Goal: Information Seeking & Learning: Understand process/instructions

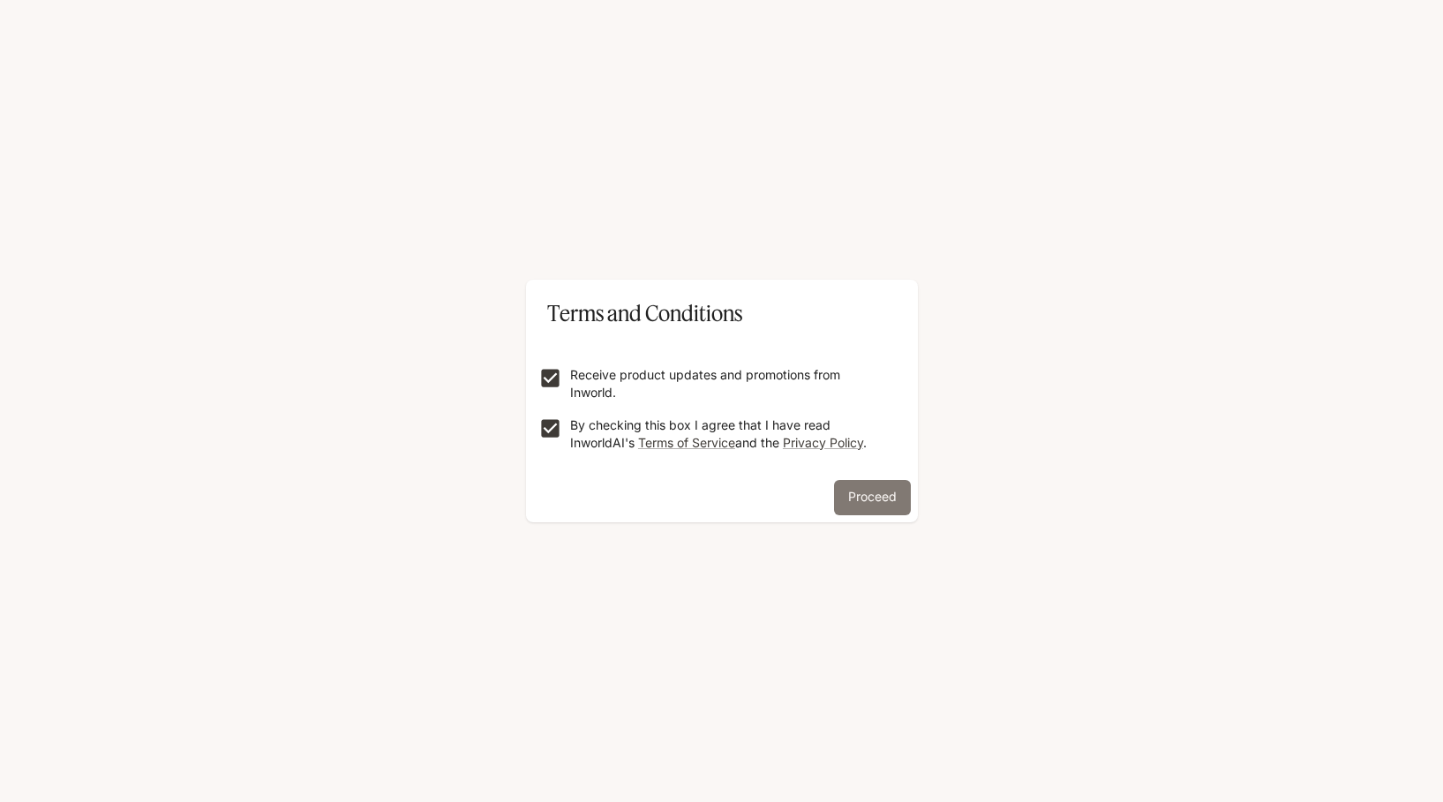
click at [884, 505] on button "Proceed" at bounding box center [872, 497] width 77 height 35
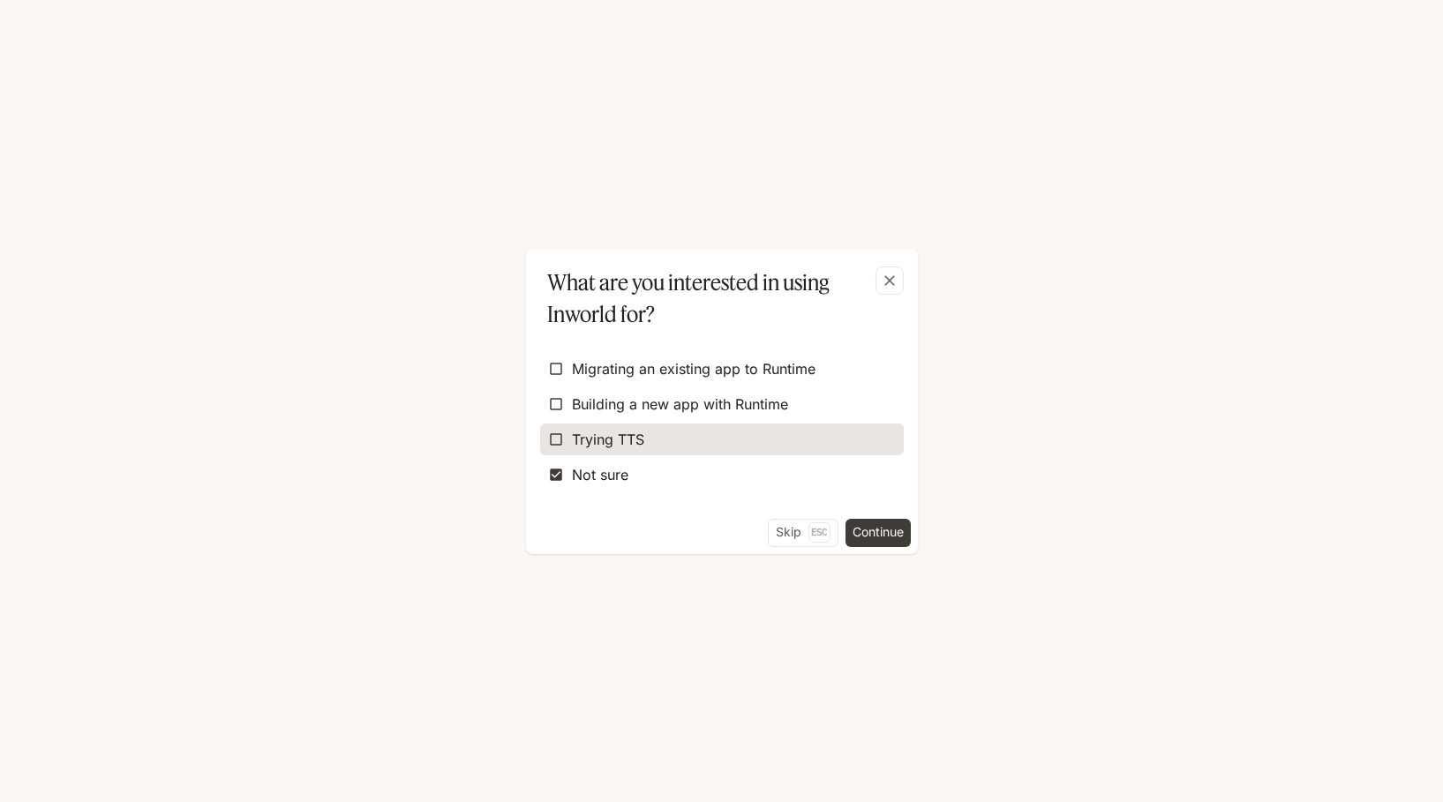
click at [595, 432] on span "Trying TTS" at bounding box center [608, 439] width 72 height 21
click at [873, 531] on button "Continue" at bounding box center [878, 533] width 65 height 28
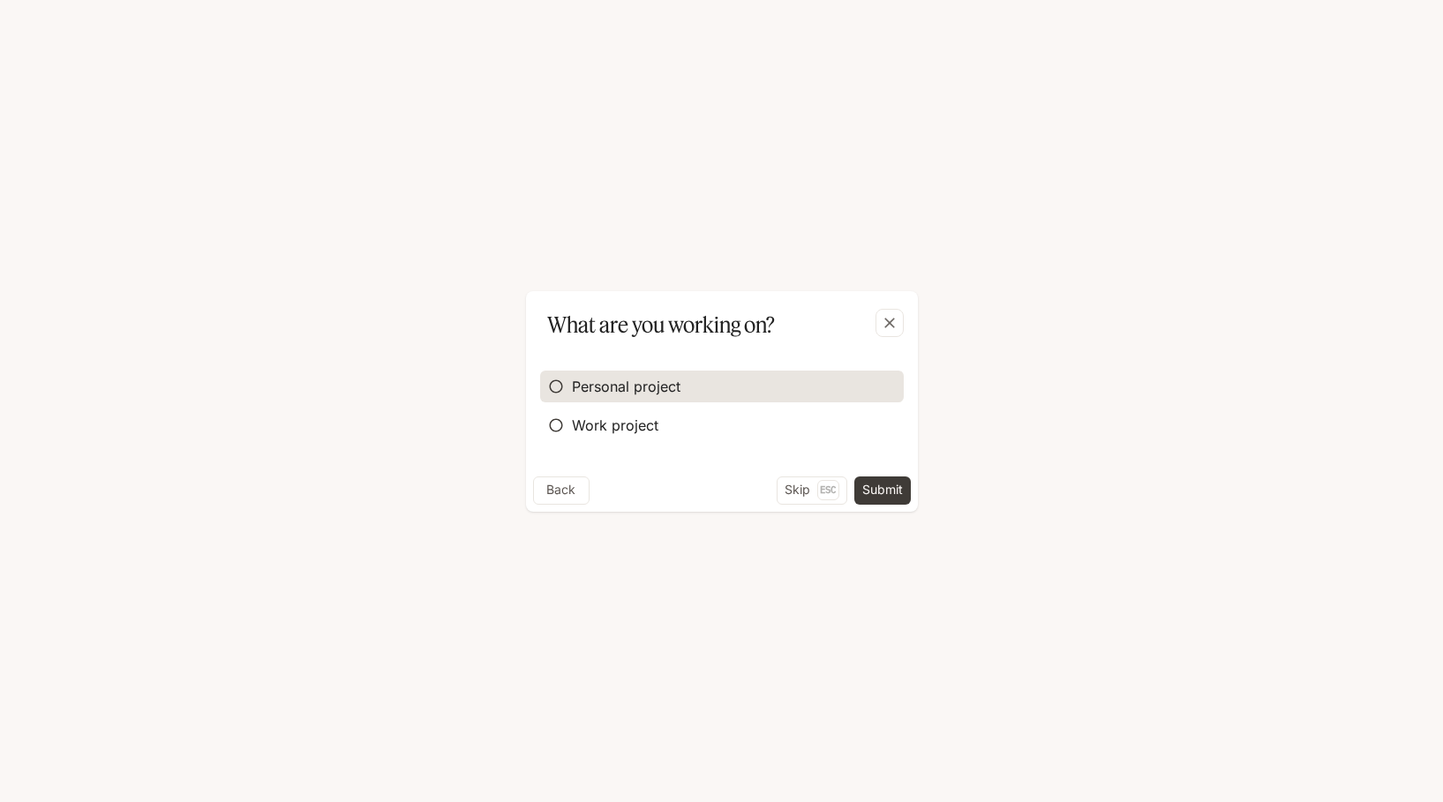
click at [585, 388] on span "Personal project" at bounding box center [626, 386] width 109 height 21
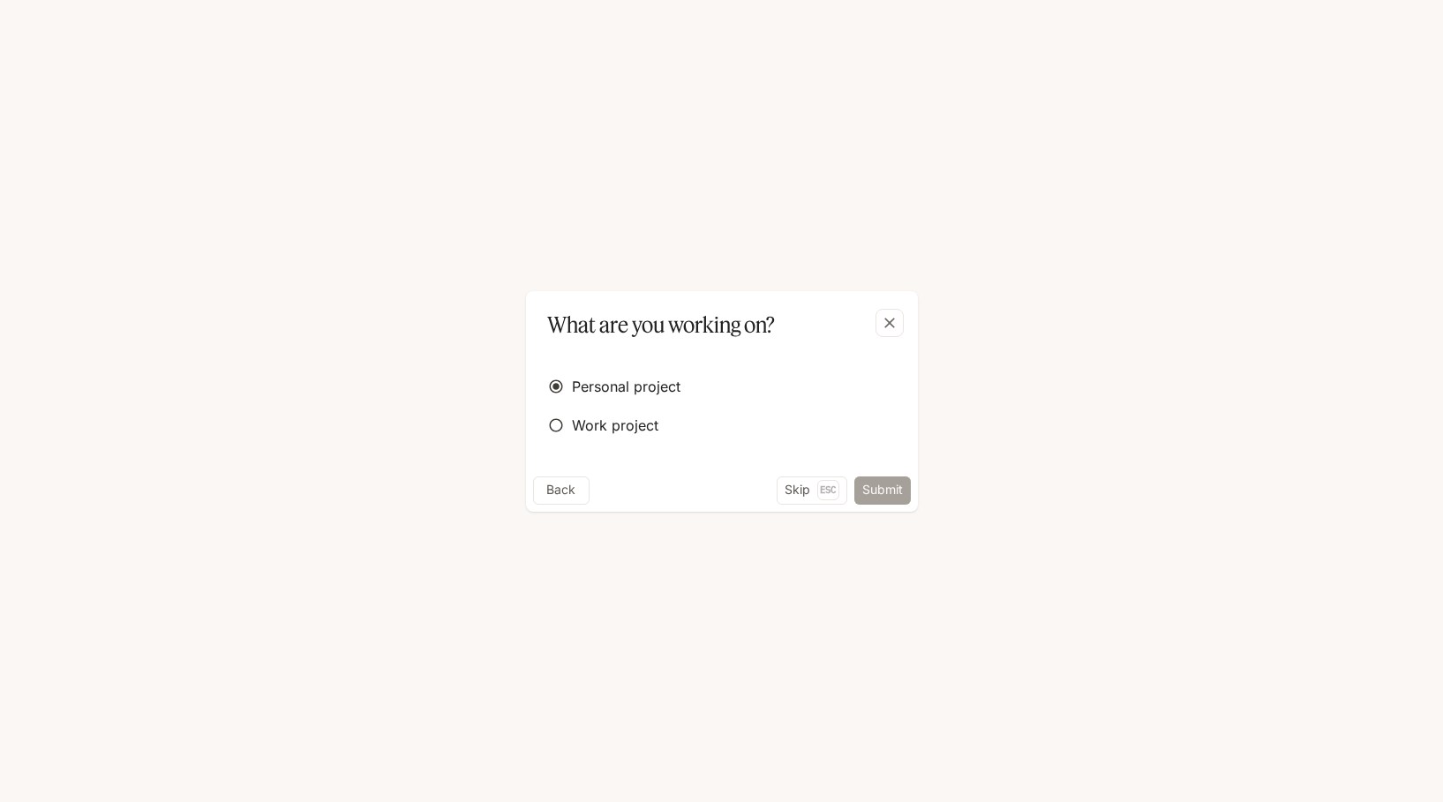
click at [880, 485] on button "Submit" at bounding box center [882, 491] width 56 height 28
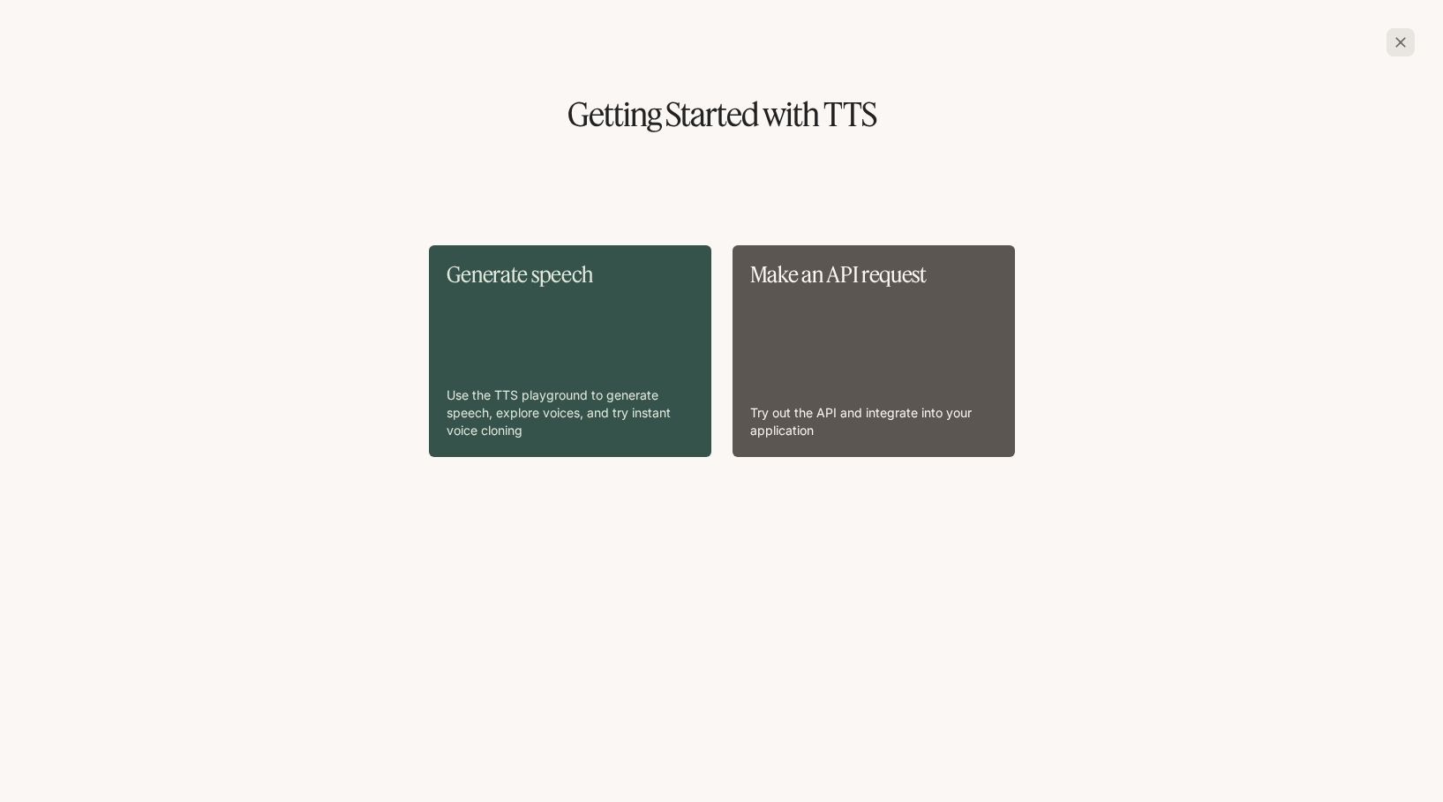
click at [1400, 34] on icon "button" at bounding box center [1401, 43] width 18 height 18
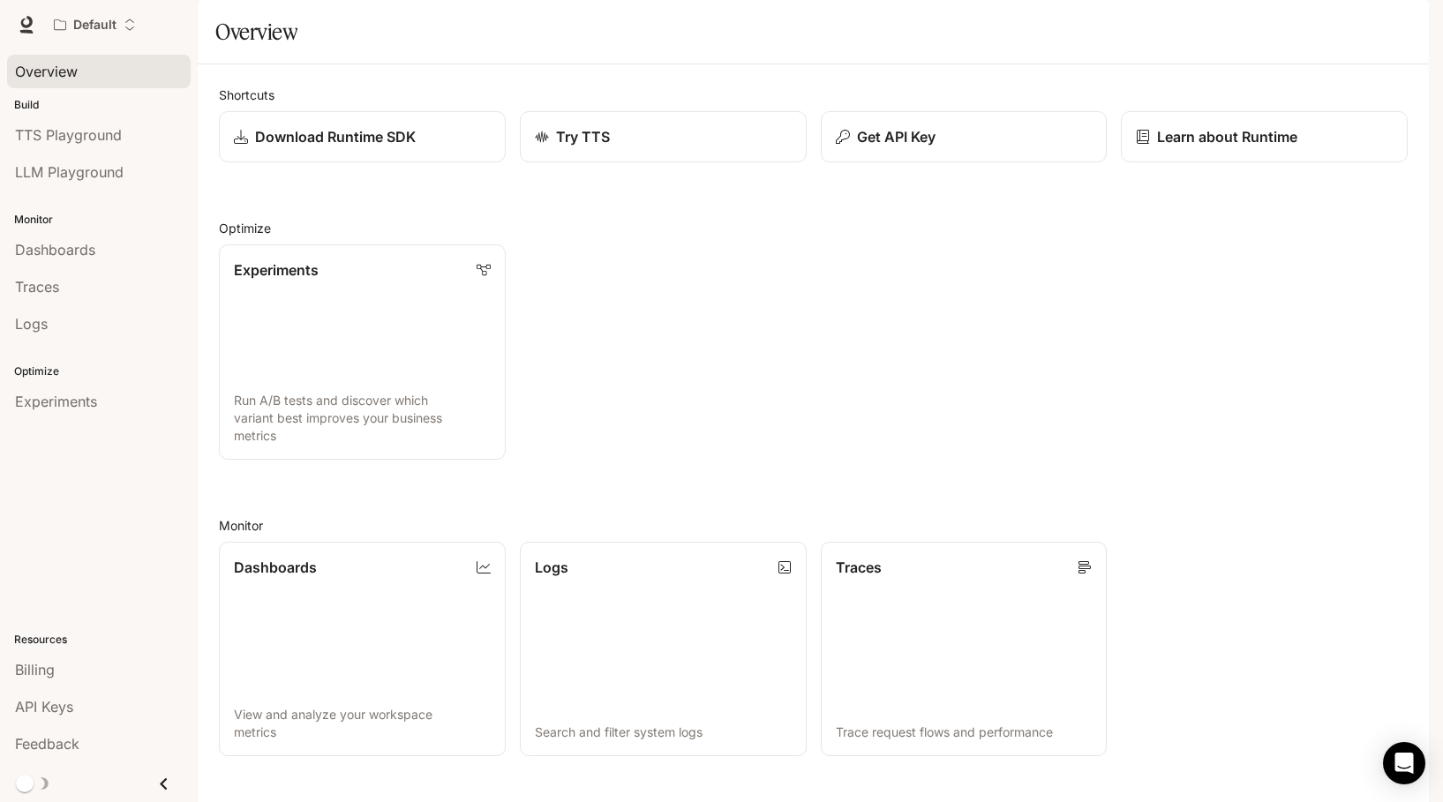
click at [61, 69] on span "Overview" at bounding box center [46, 71] width 63 height 21
click at [1397, 25] on img "button" at bounding box center [1404, 24] width 25 height 25
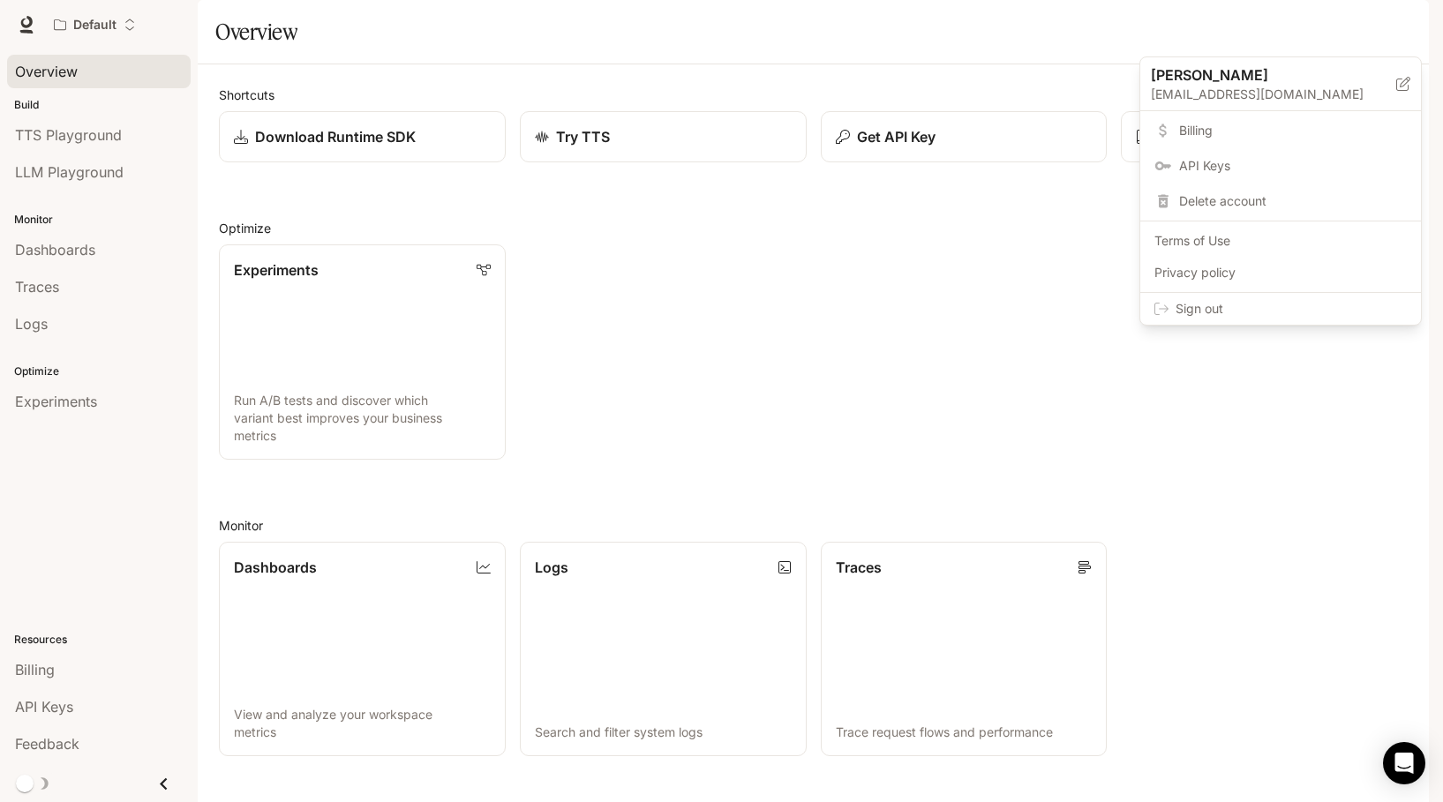
click at [1122, 32] on div at bounding box center [721, 401] width 1443 height 802
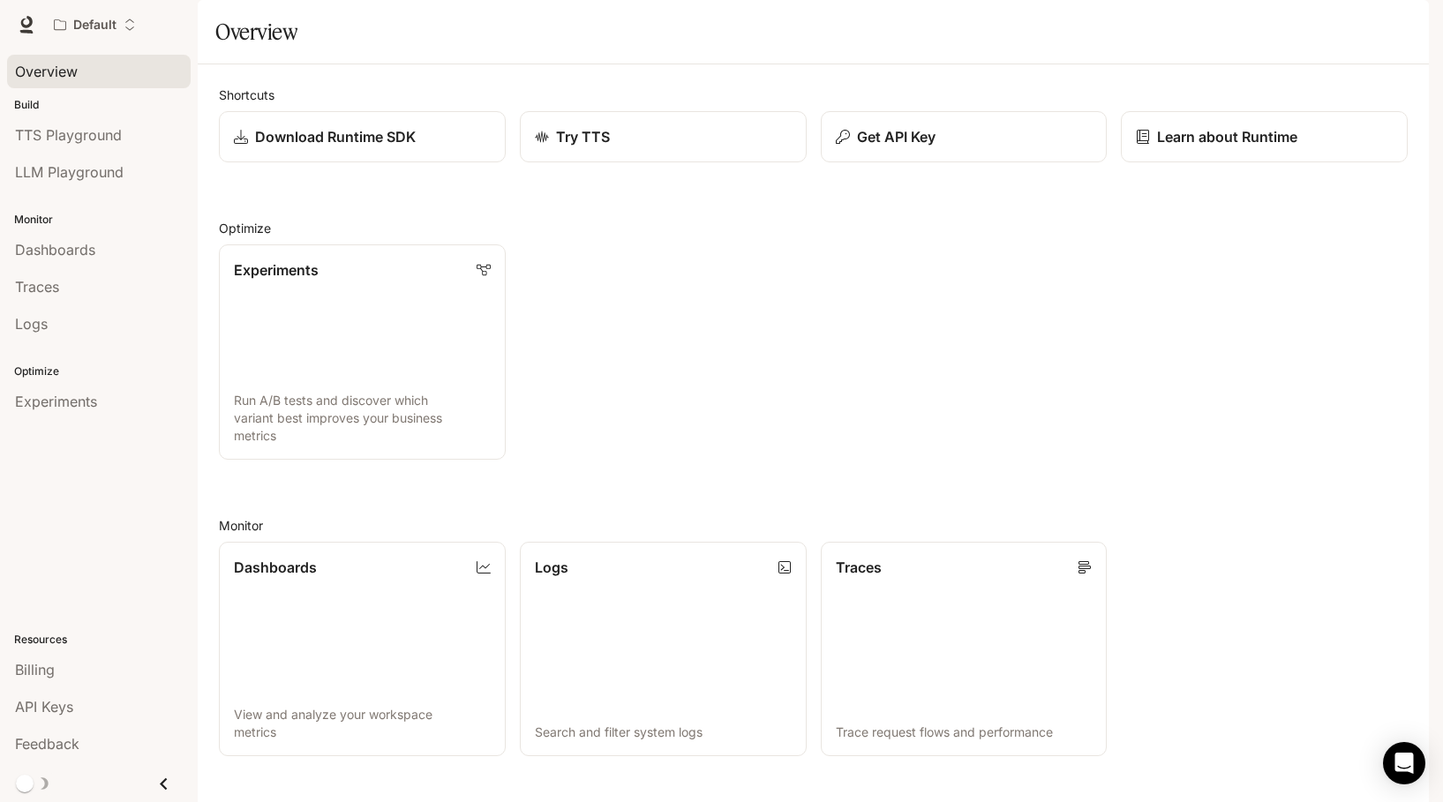
click at [1301, 23] on span "Documentation" at bounding box center [1326, 25] width 87 height 22
